Goal: Information Seeking & Learning: Learn about a topic

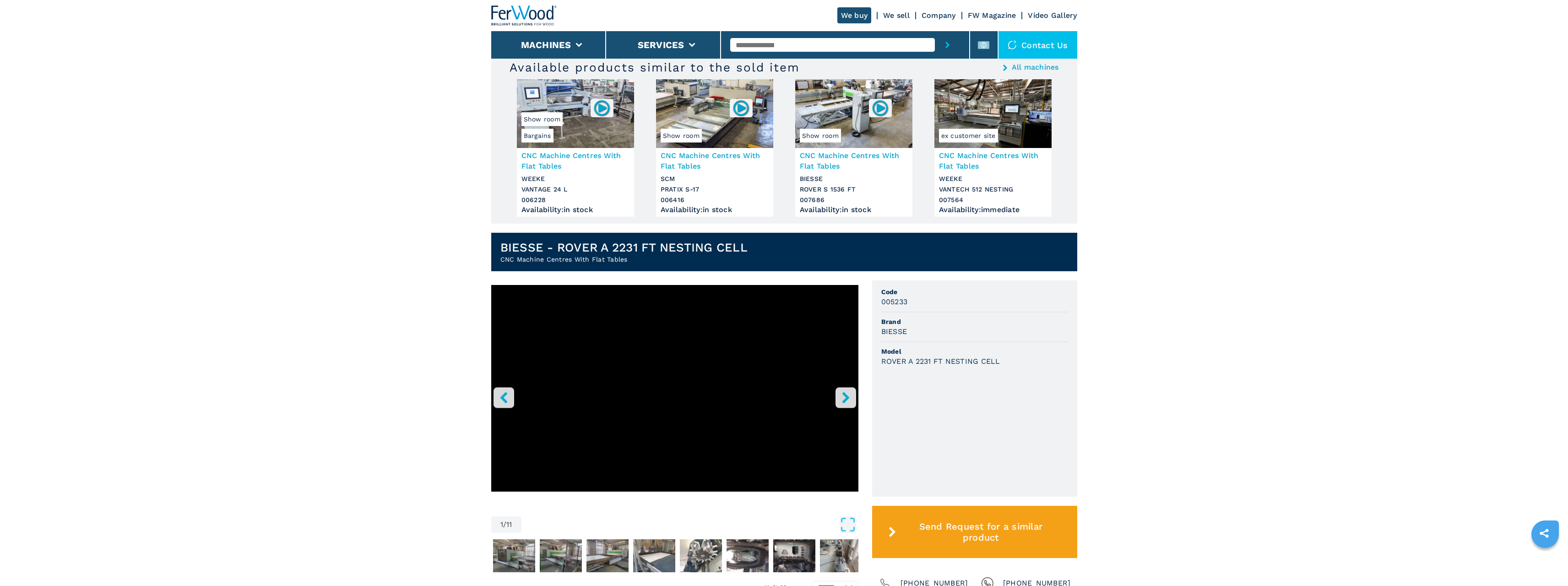
scroll to position [275, 0]
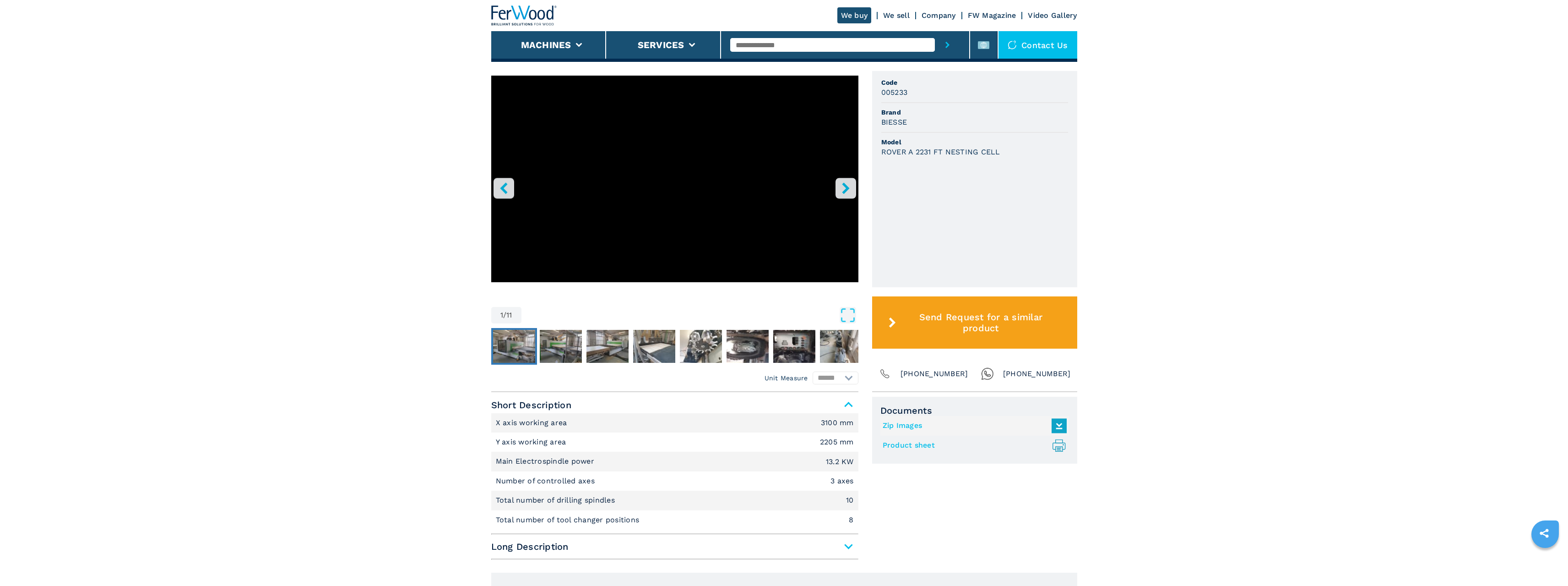
click at [500, 339] on img "Go to Slide 2" at bounding box center [514, 347] width 42 height 33
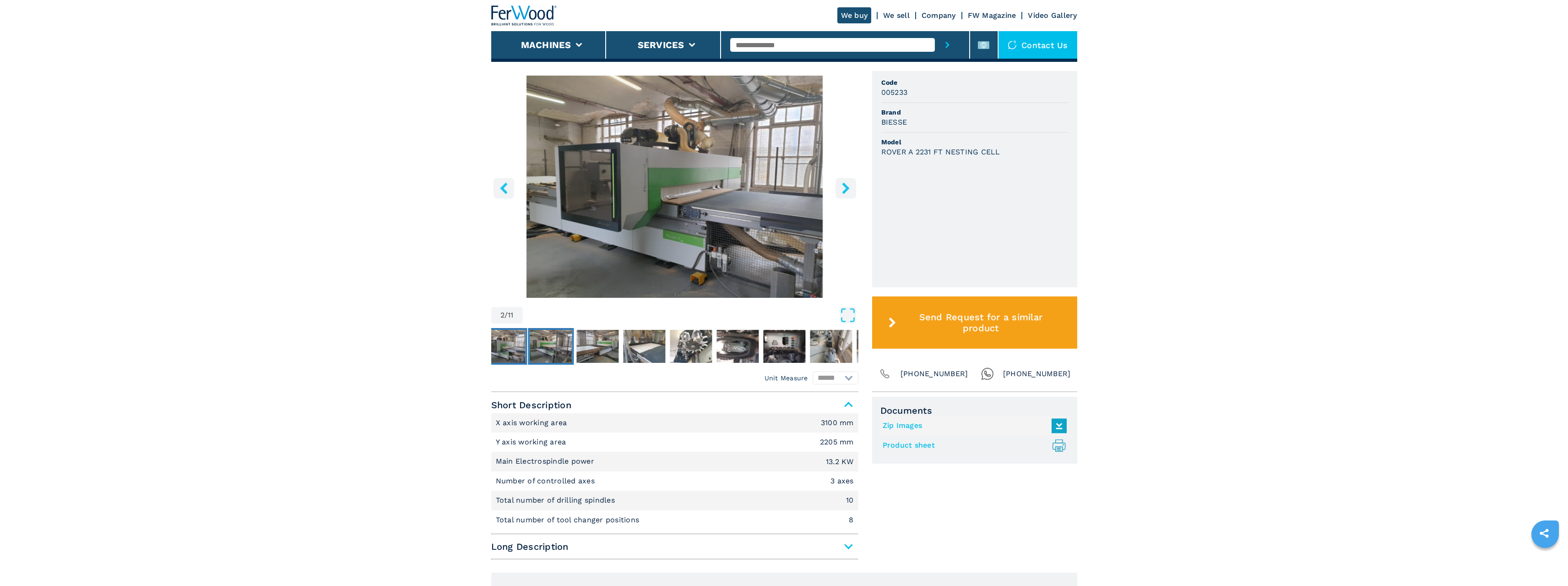
click at [537, 339] on img "Go to Slide 3" at bounding box center [550, 347] width 42 height 33
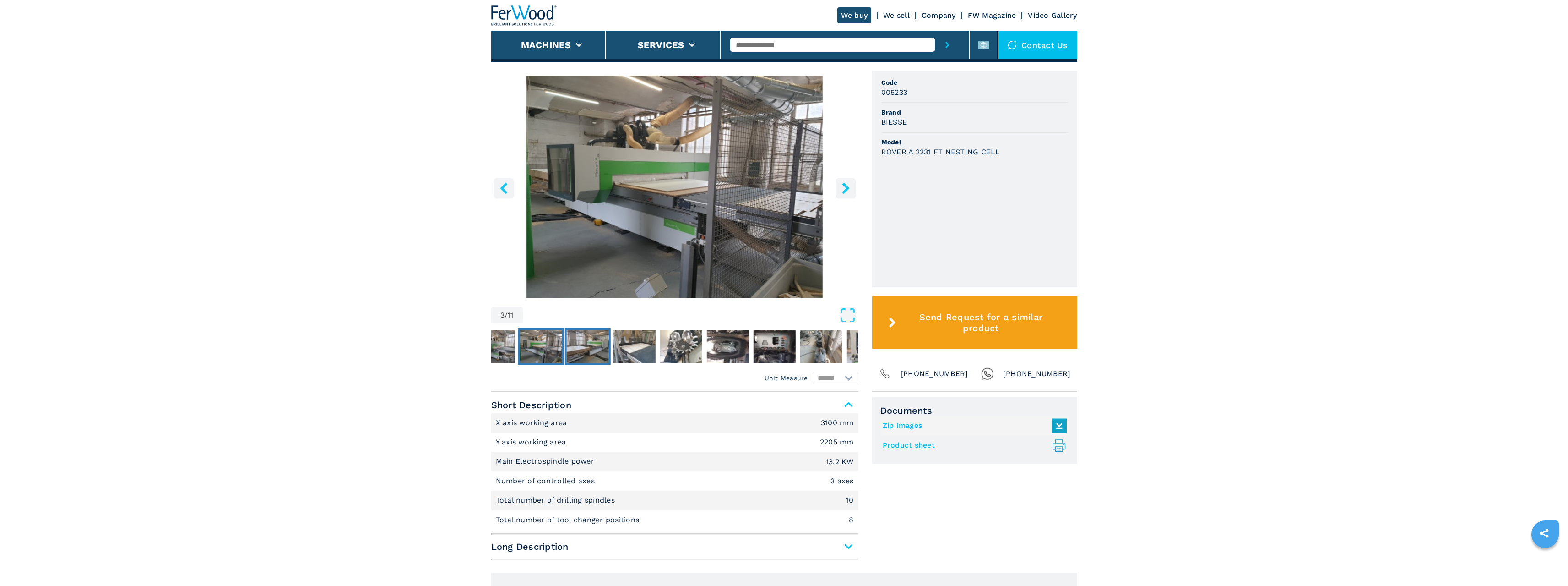
click at [577, 341] on img "Go to Slide 4" at bounding box center [587, 347] width 42 height 33
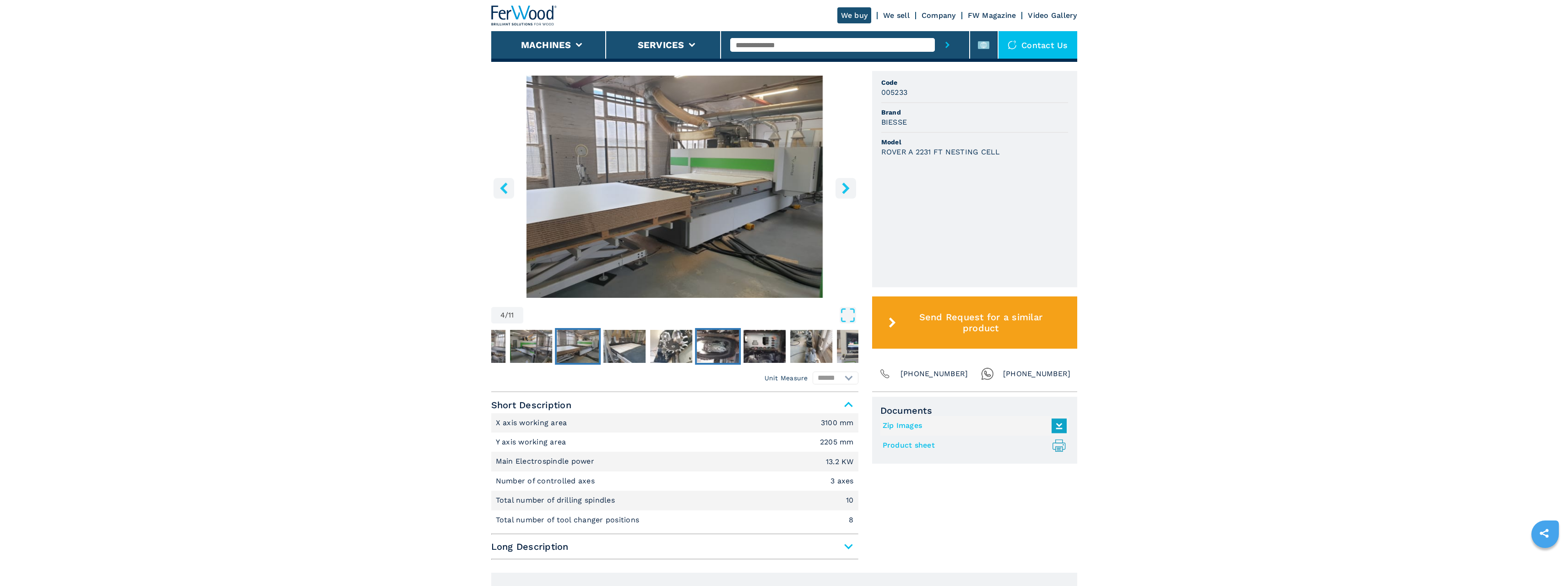
click at [716, 348] on img "Go to Slide 7" at bounding box center [718, 347] width 42 height 33
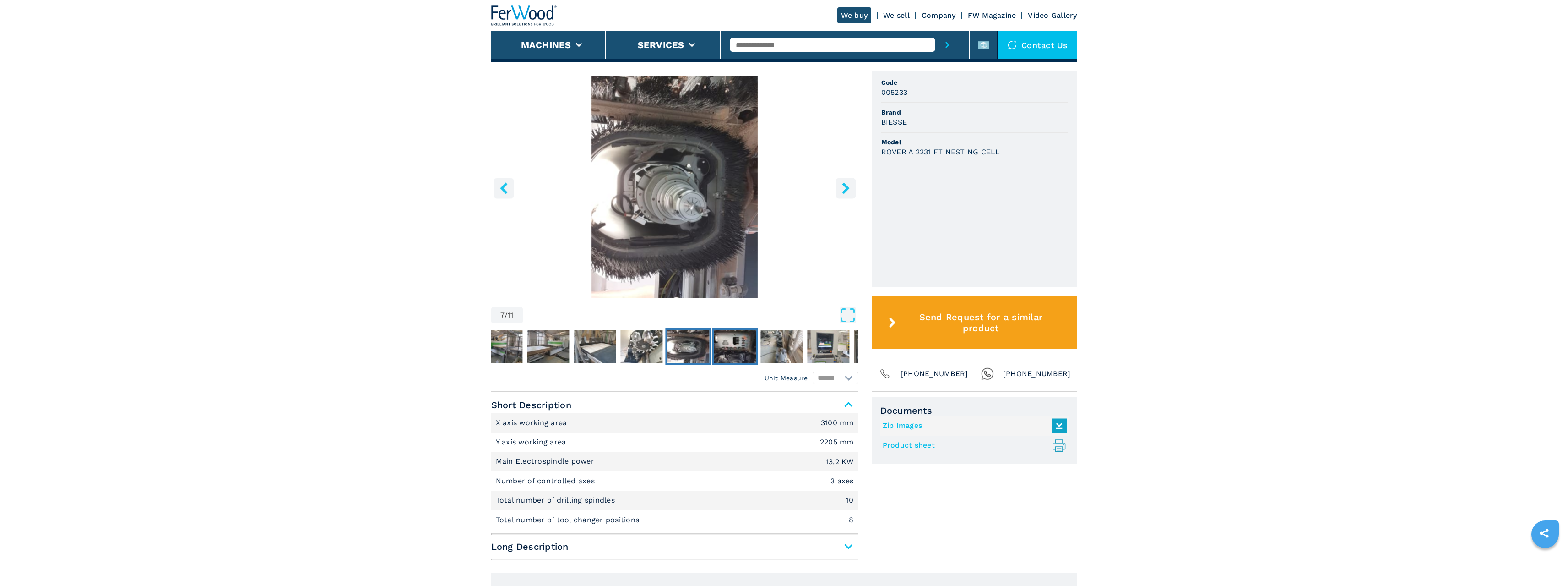
click at [740, 348] on img "Go to Slide 8" at bounding box center [735, 347] width 42 height 33
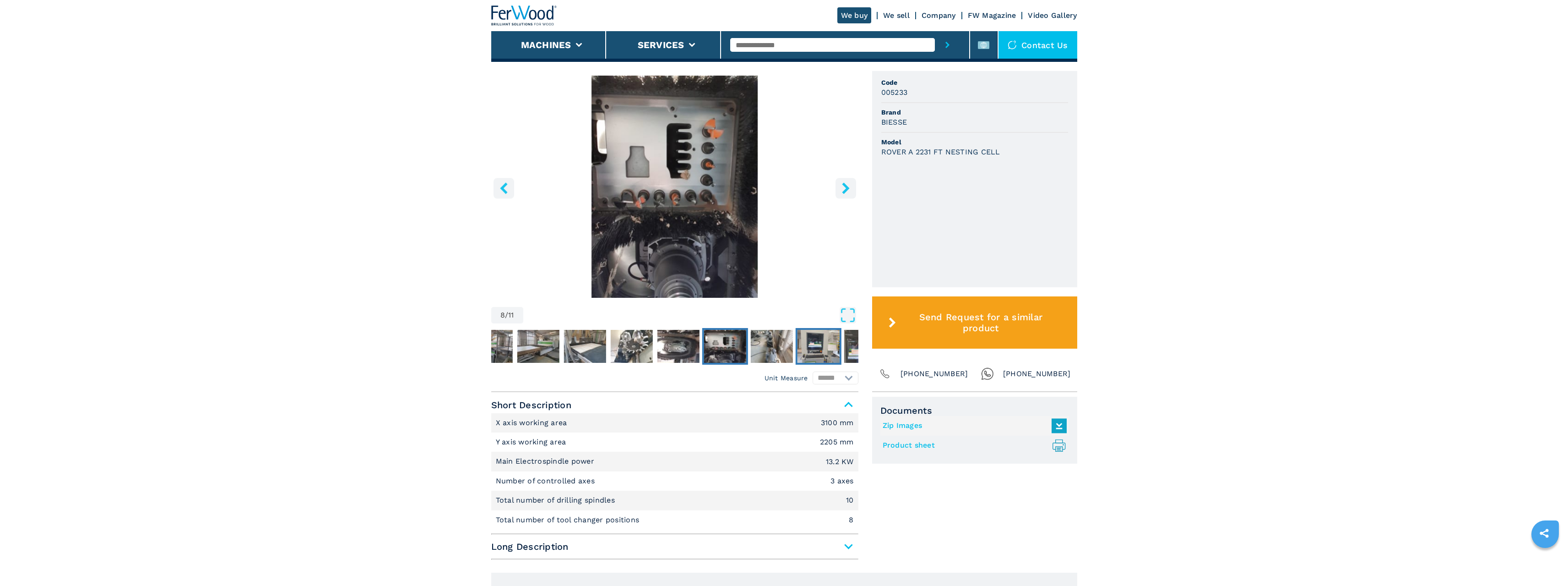
click at [796, 355] on button "Go to Slide 10" at bounding box center [817, 347] width 46 height 37
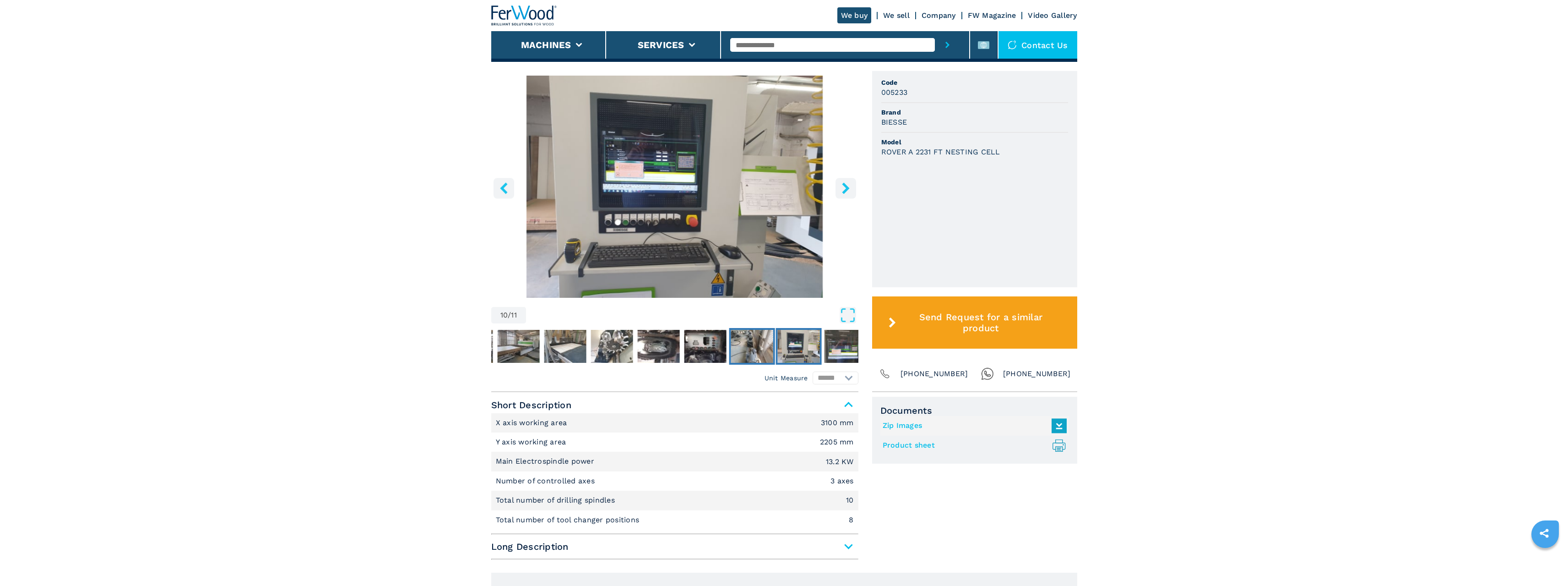
click at [768, 356] on img "Go to Slide 9" at bounding box center [751, 347] width 42 height 33
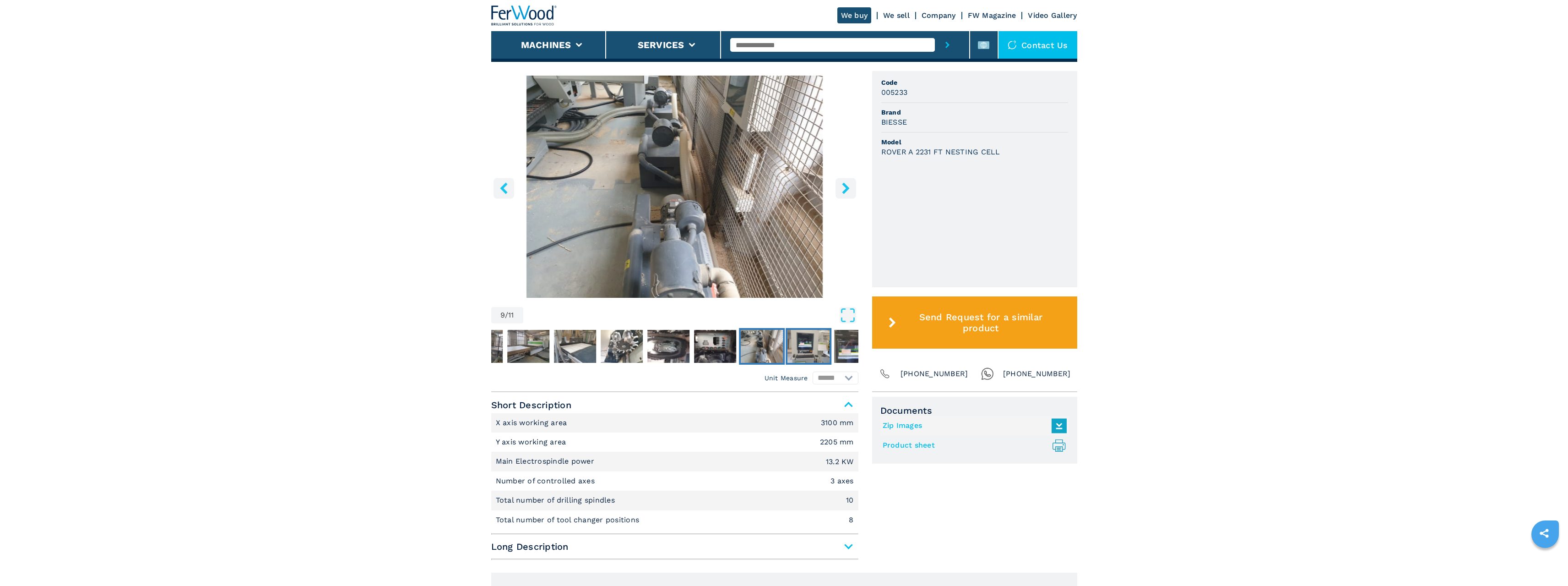
click at [796, 350] on img "Go to Slide 10" at bounding box center [808, 347] width 42 height 33
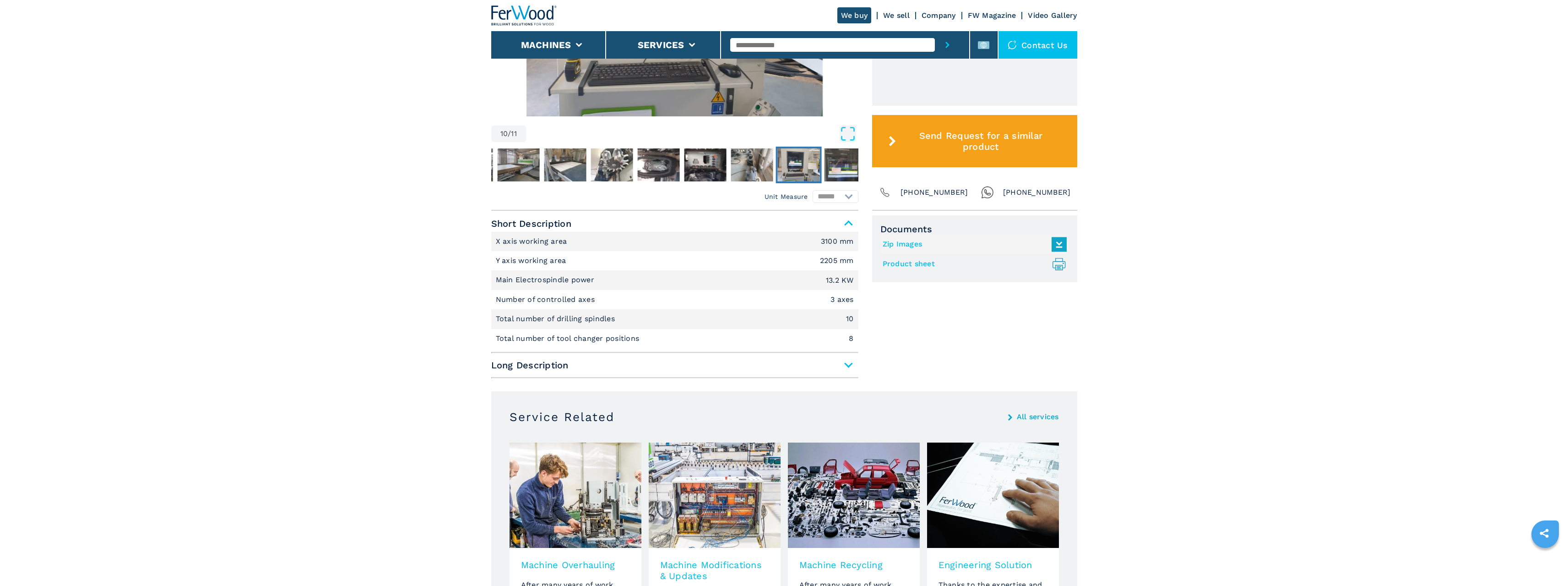
scroll to position [458, 0]
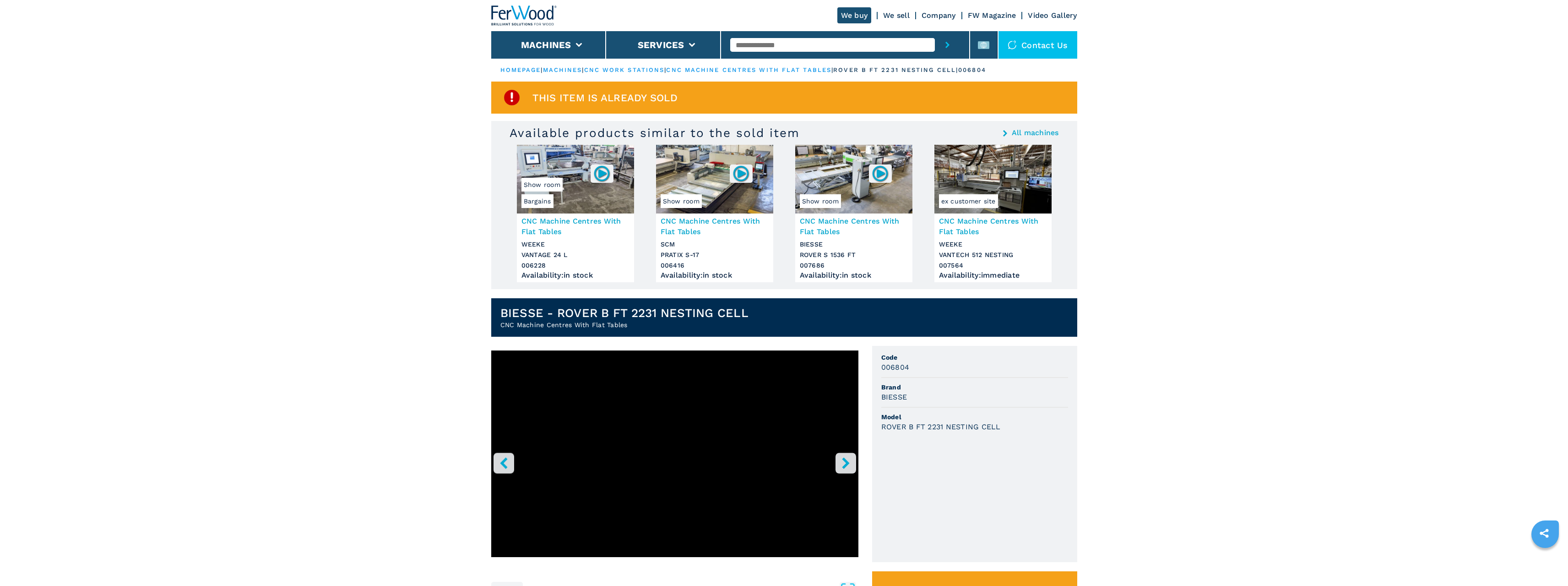
drag, startPoint x: 72, startPoint y: 171, endPoint x: 121, endPoint y: 190, distance: 52.6
